Goal: Task Accomplishment & Management: Use online tool/utility

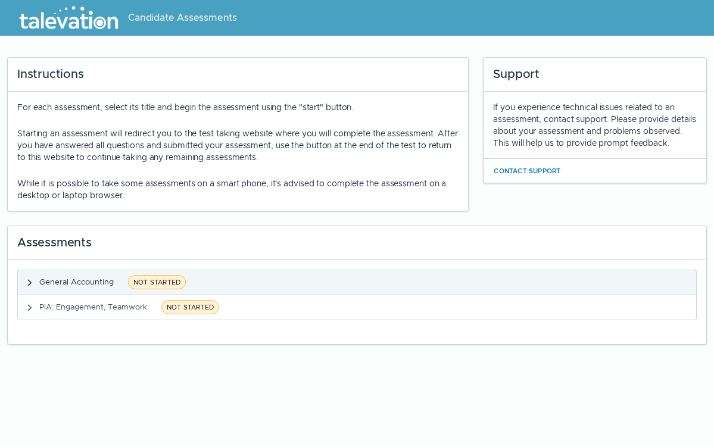
click at [86, 278] on span "General Accounting" at bounding box center [76, 282] width 74 height 10
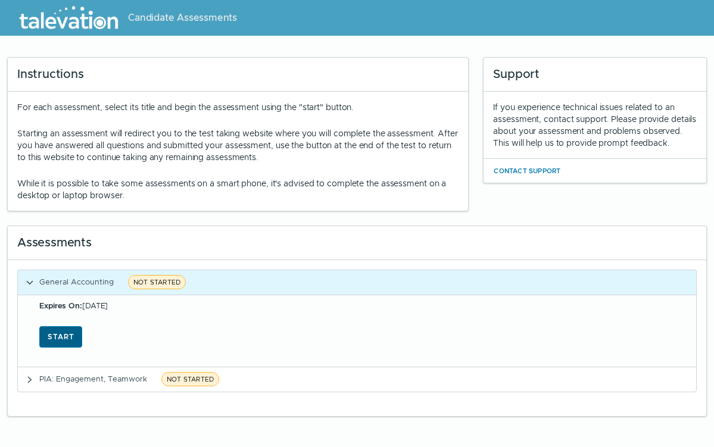
click at [63, 334] on button "Start" at bounding box center [60, 337] width 43 height 21
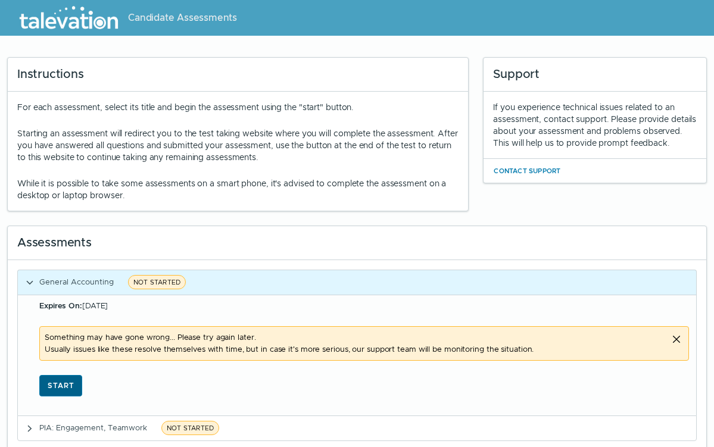
click at [71, 388] on button "Start" at bounding box center [60, 385] width 43 height 21
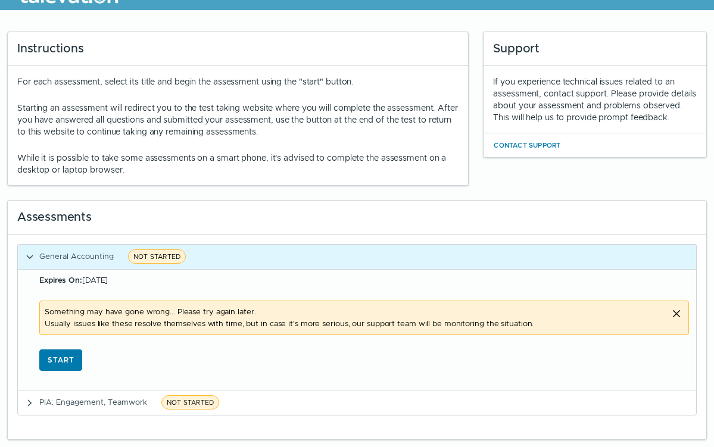
scroll to position [26, 0]
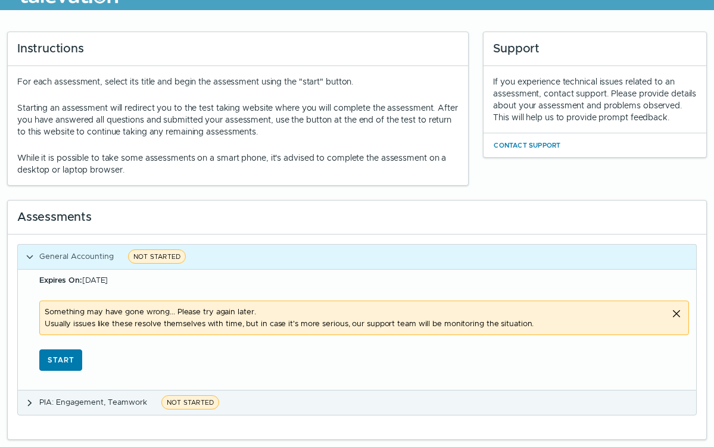
click at [88, 400] on span "PIA: Engagement, Teamwork" at bounding box center [93, 402] width 108 height 10
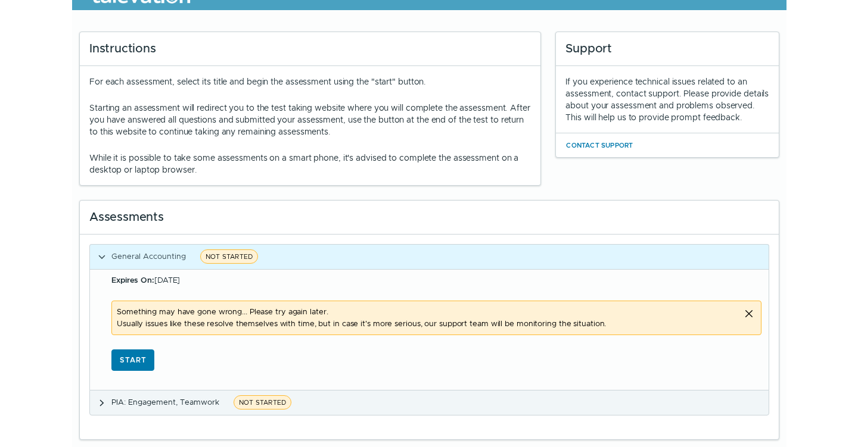
scroll to position [0, 0]
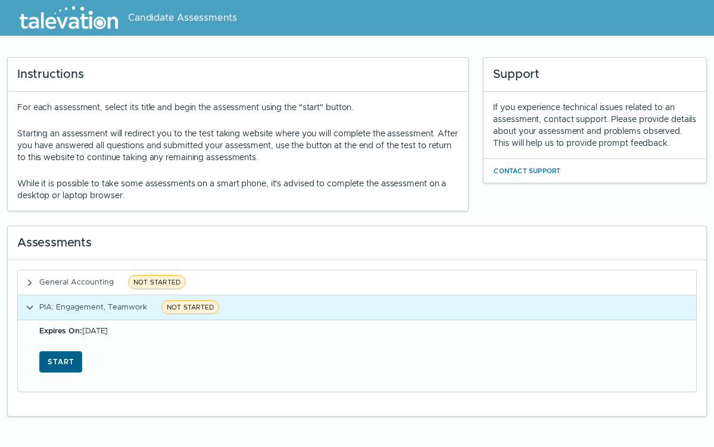
click at [69, 366] on button "Start" at bounding box center [60, 362] width 43 height 21
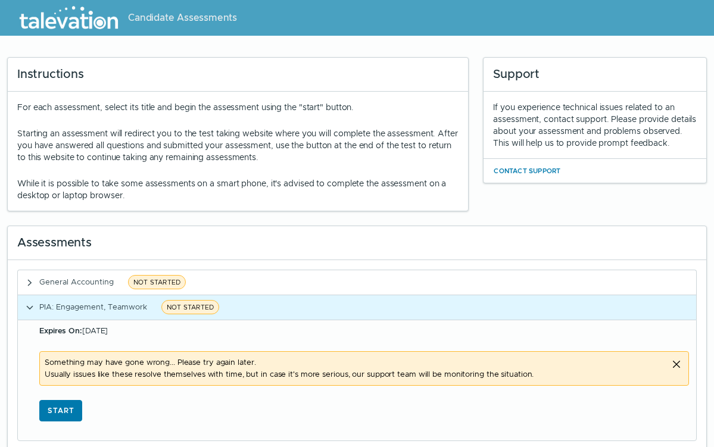
click at [674, 365] on icon "Close alert" at bounding box center [677, 365] width 14 height 14
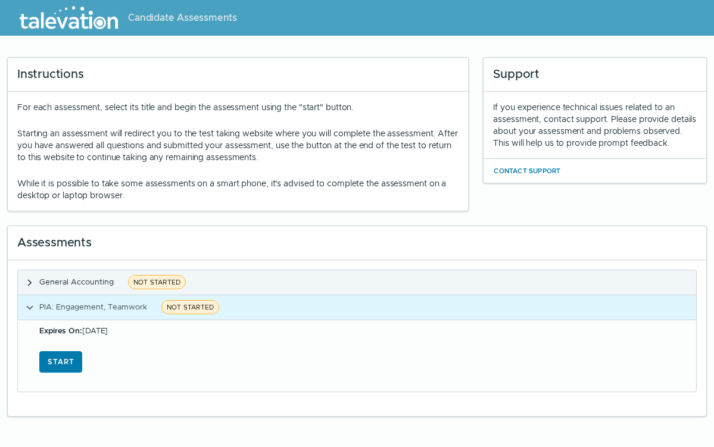
click at [73, 283] on span "General Accounting" at bounding box center [76, 282] width 74 height 10
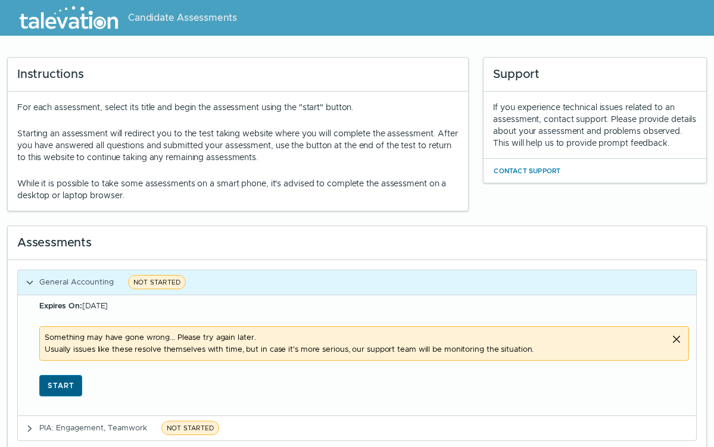
click at [69, 386] on button "Start" at bounding box center [60, 385] width 43 height 21
